Goal: Task Accomplishment & Management: Manage account settings

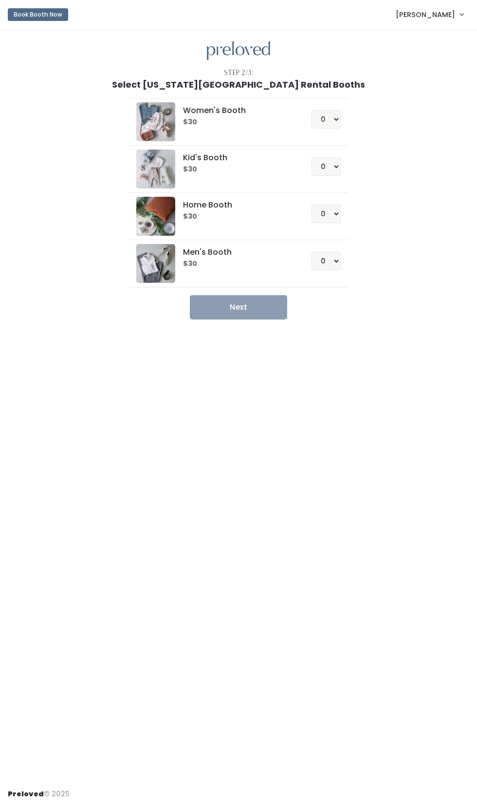
click at [434, 13] on span "[PERSON_NAME]" at bounding box center [425, 14] width 59 height 11
click at [372, 519] on div "Step 2/3: Select [US_STATE][GEOGRAPHIC_DATA] Rental Booths Women's Booth $30 0 …" at bounding box center [238, 406] width 477 height 752
click at [434, 17] on span "[PERSON_NAME]" at bounding box center [425, 14] width 59 height 11
click at [429, 37] on link "My bookings" at bounding box center [429, 38] width 87 height 18
